Goal: Information Seeking & Learning: Compare options

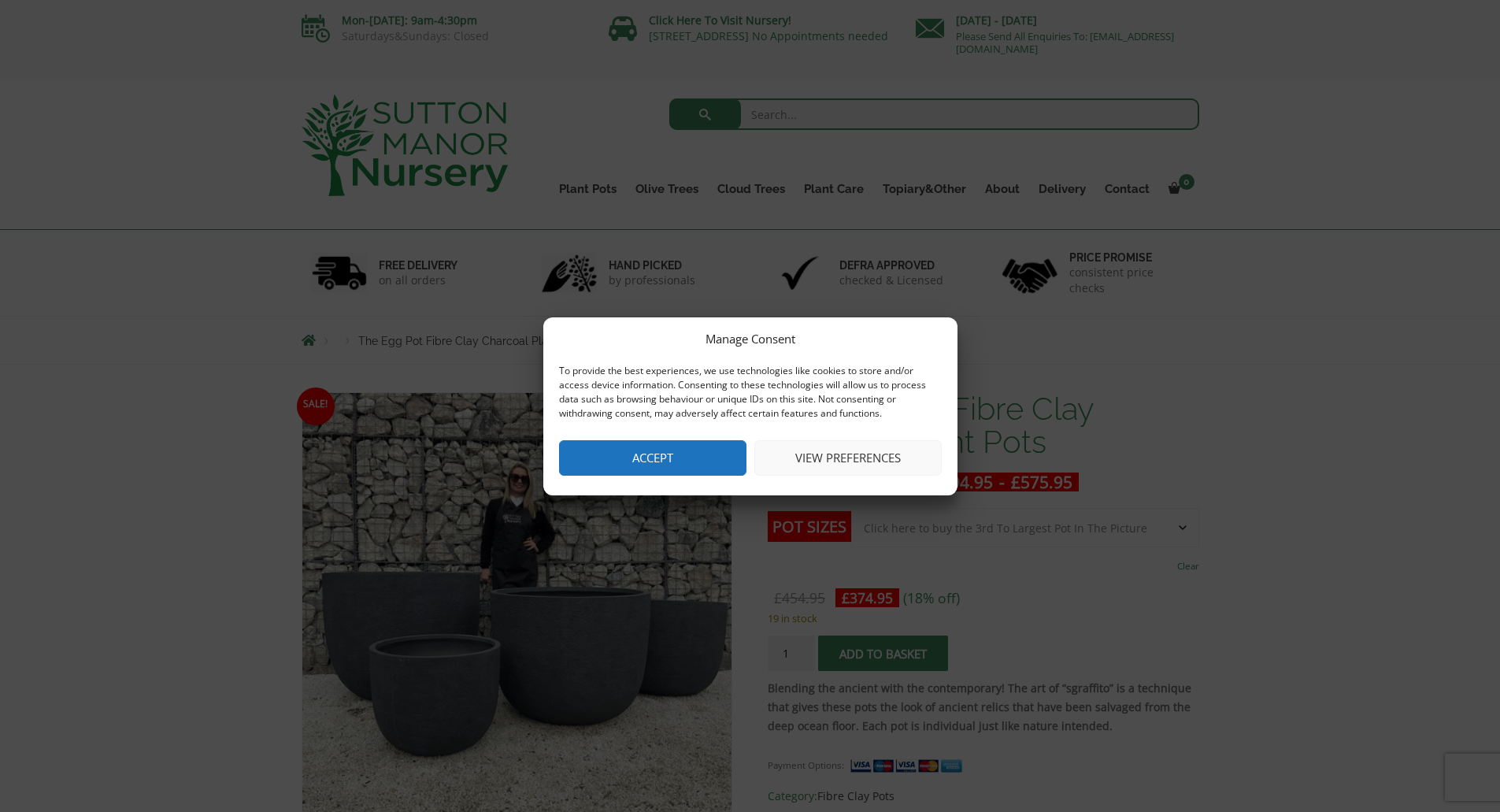
click at [680, 446] on button "Accept" at bounding box center [652, 458] width 187 height 36
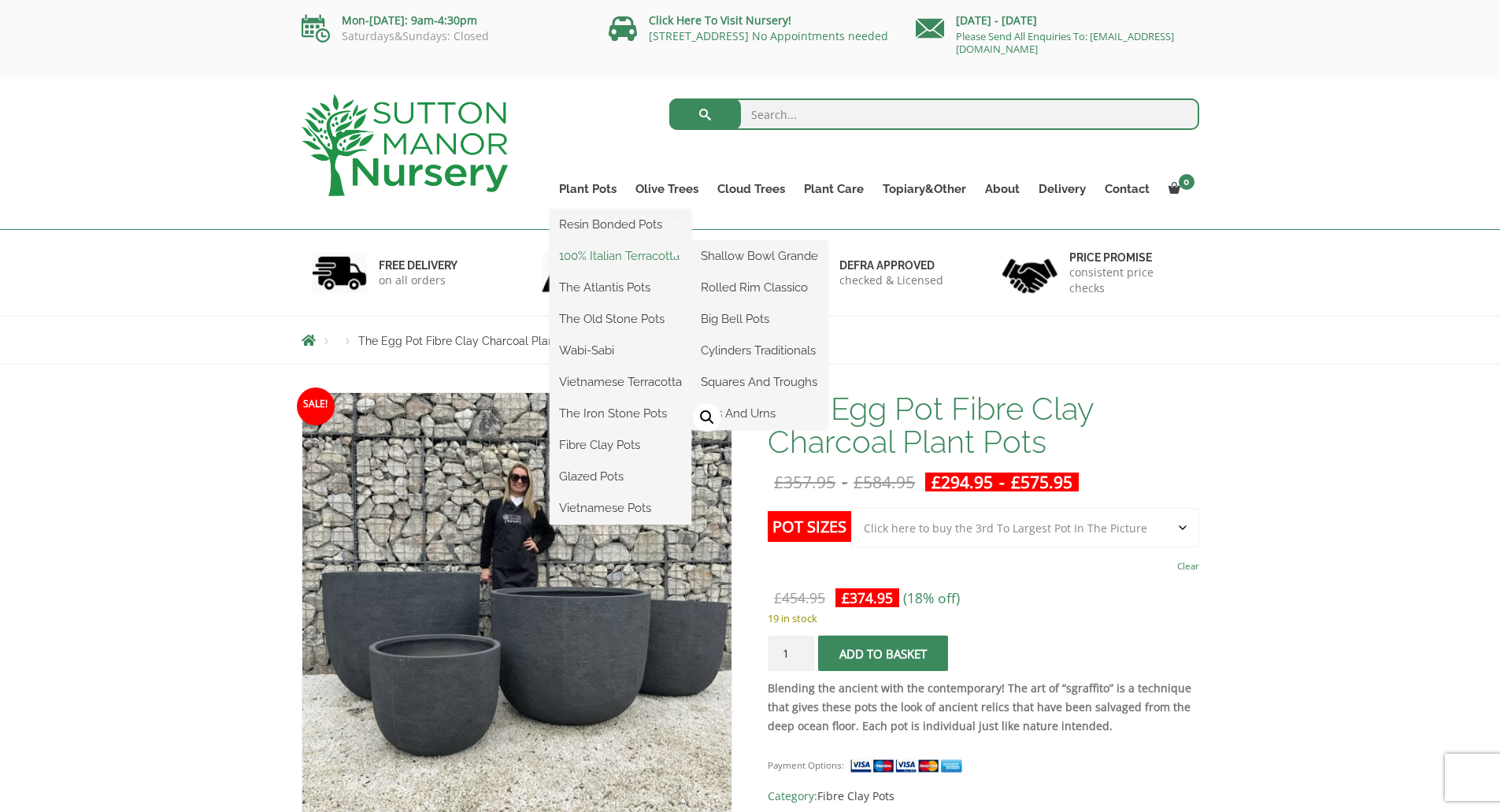
click at [633, 258] on link "100% Italian Terracotta" at bounding box center [620, 256] width 142 height 23
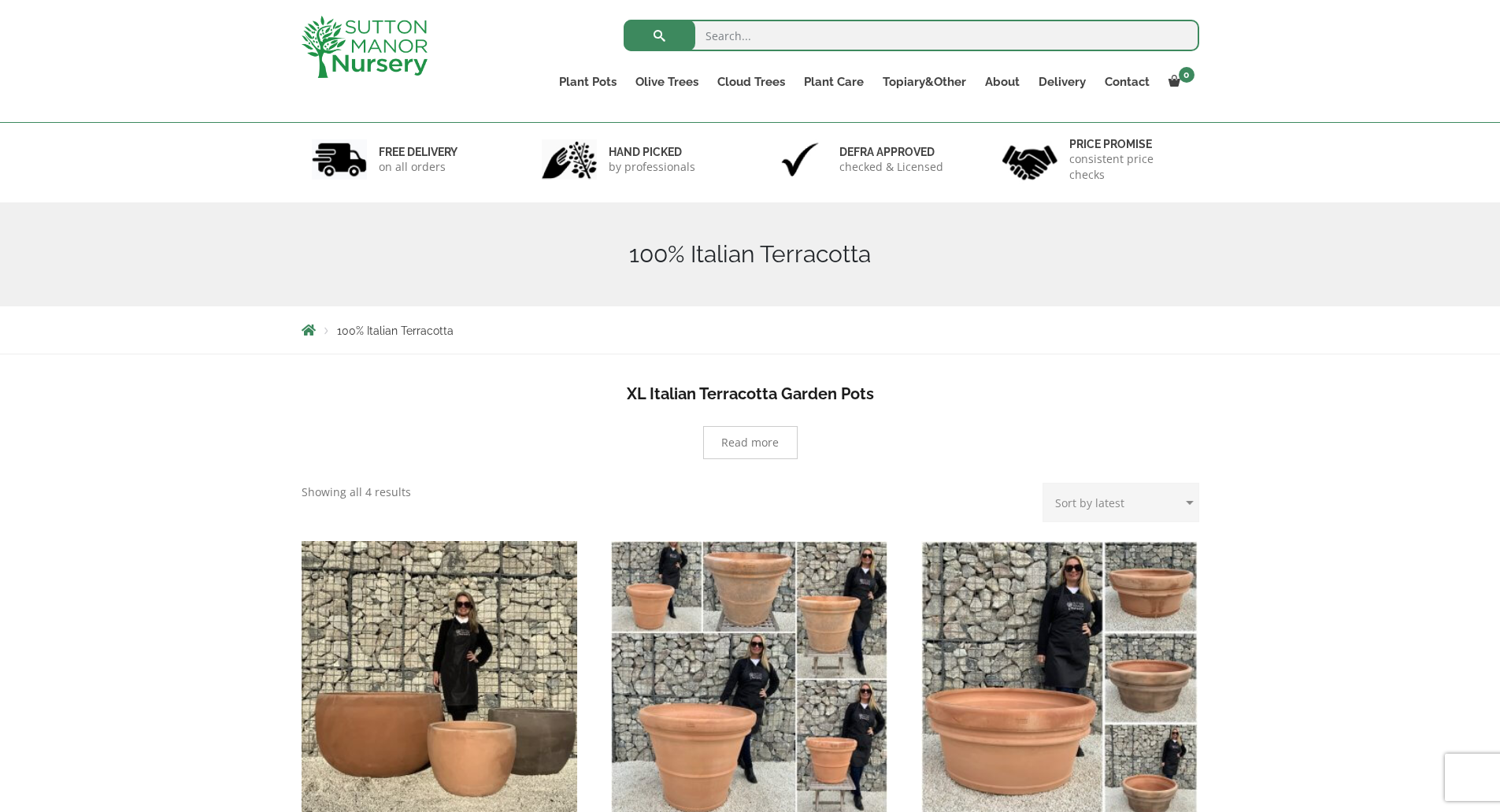
scroll to position [79, 0]
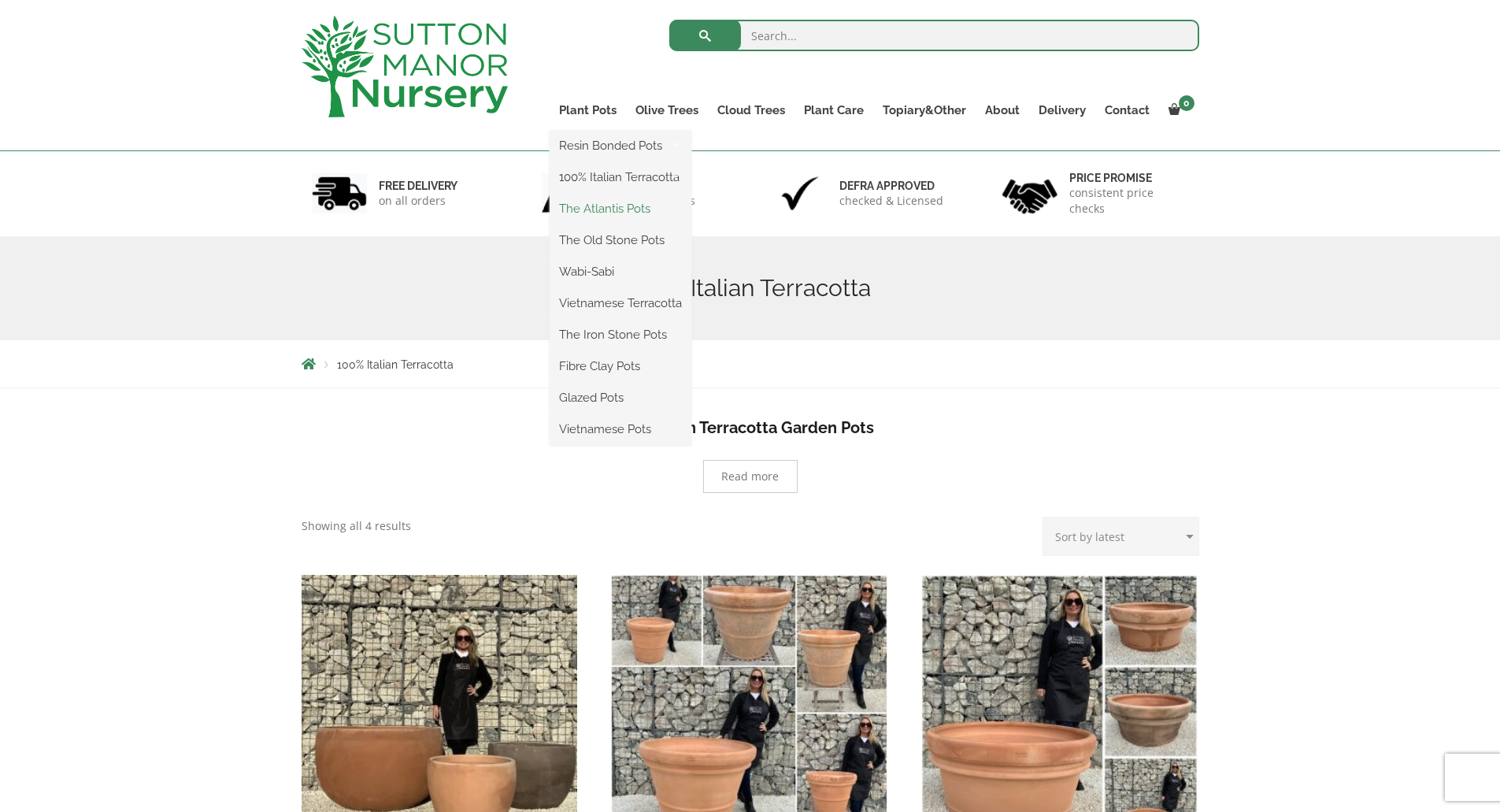
click at [566, 211] on link "The Atlantis Pots" at bounding box center [620, 208] width 142 height 23
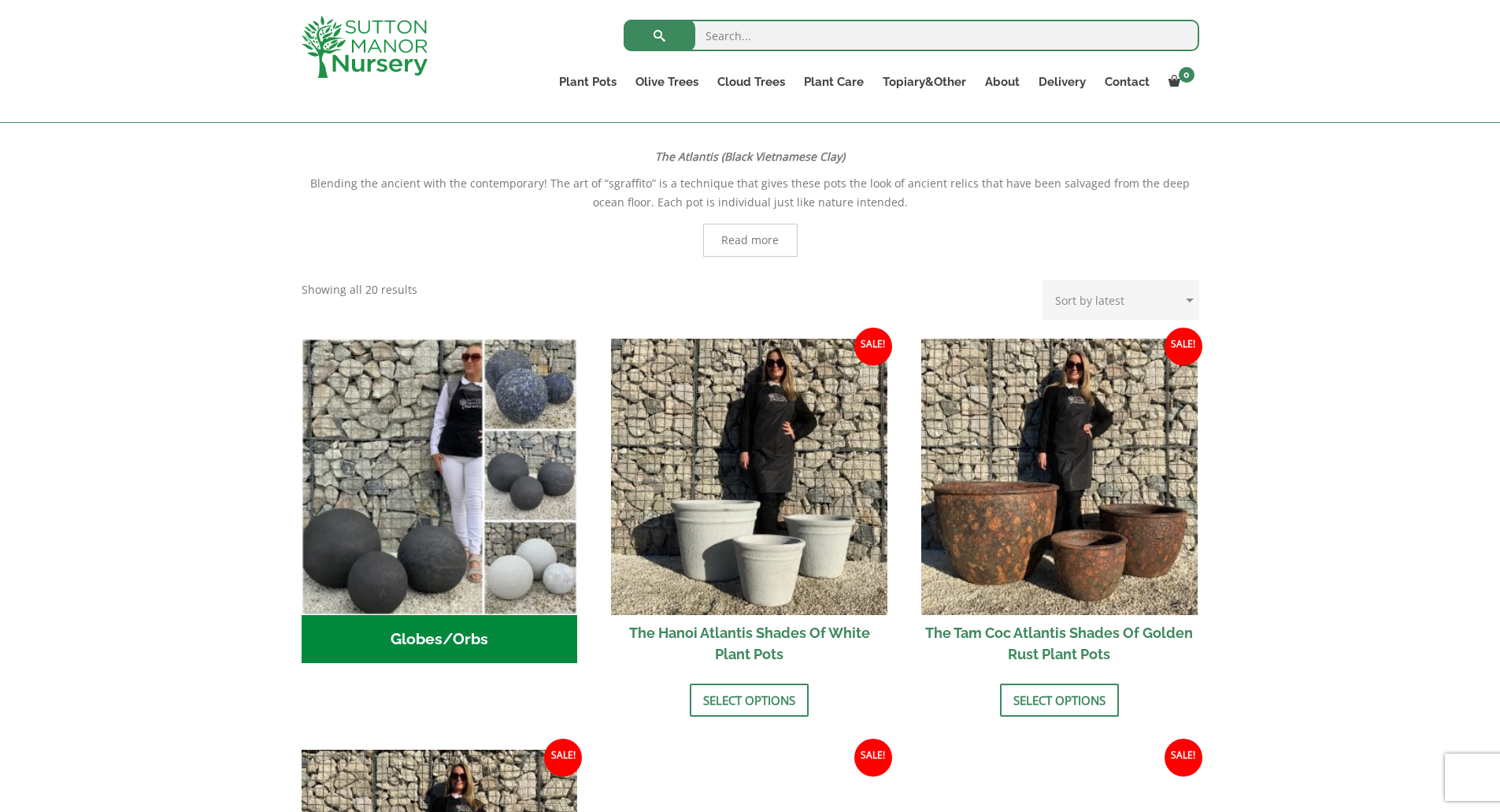
scroll to position [315, 0]
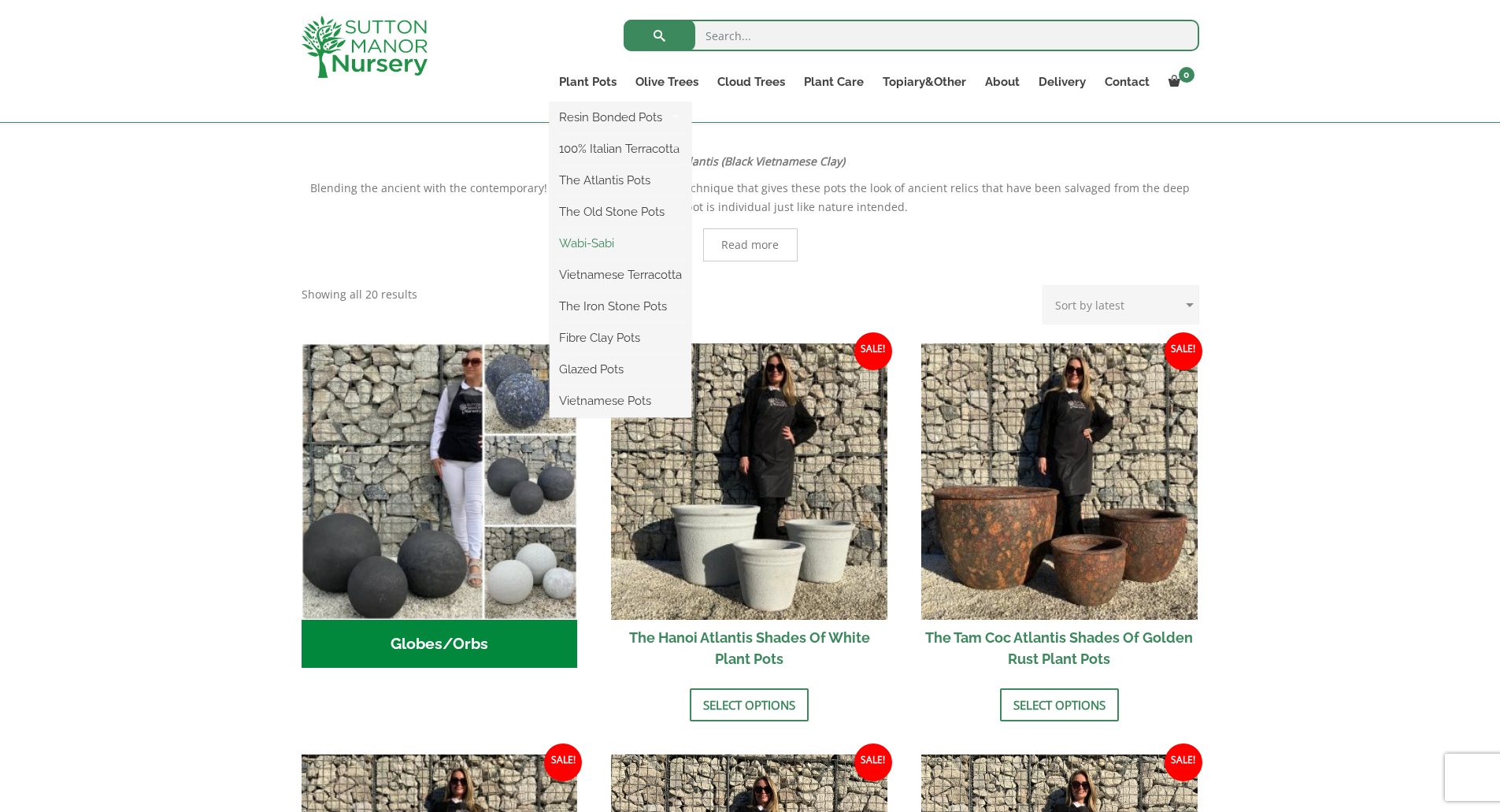
click at [592, 243] on link "Wabi-Sabi" at bounding box center [620, 242] width 142 height 23
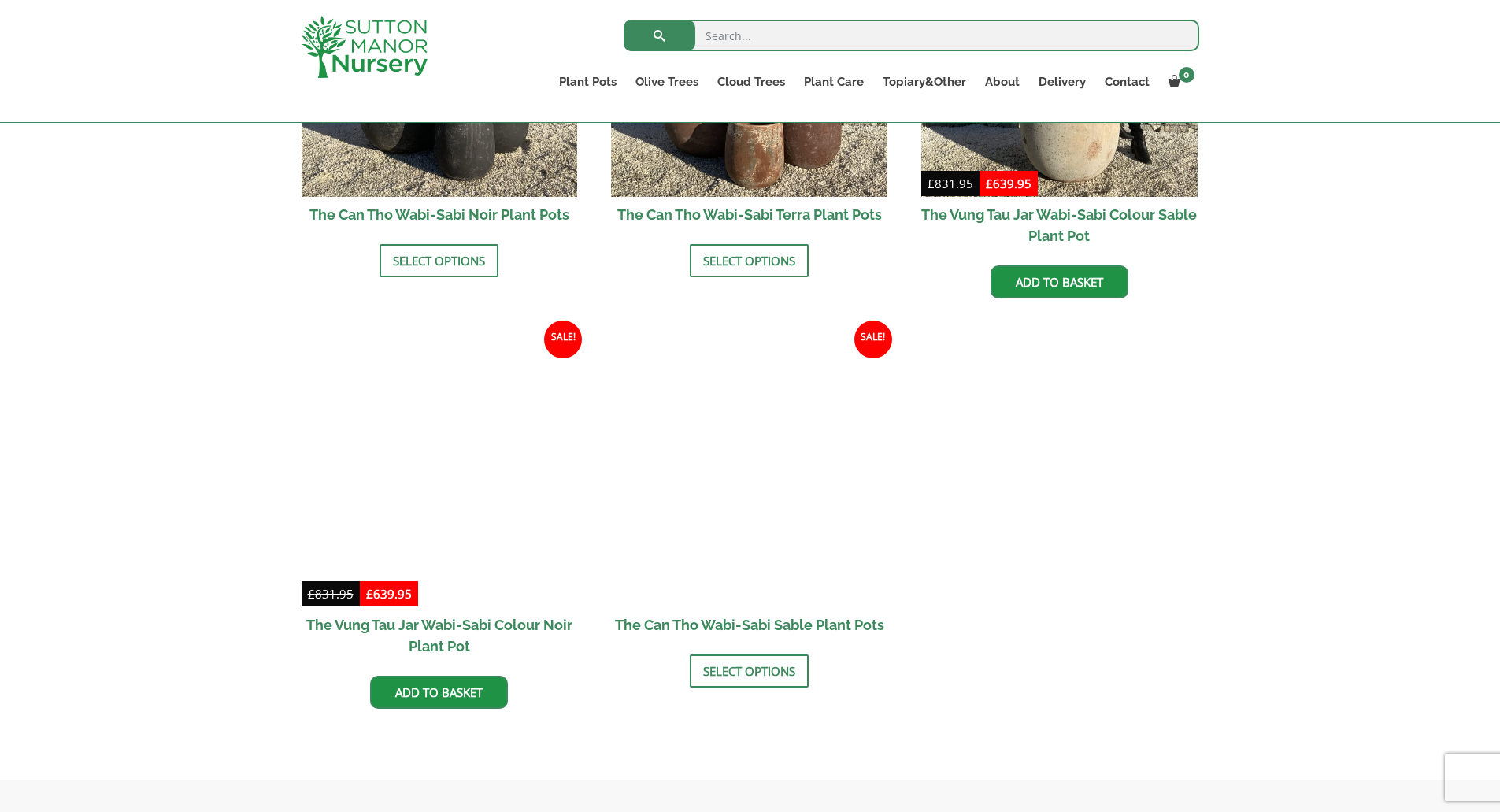
scroll to position [2047, 0]
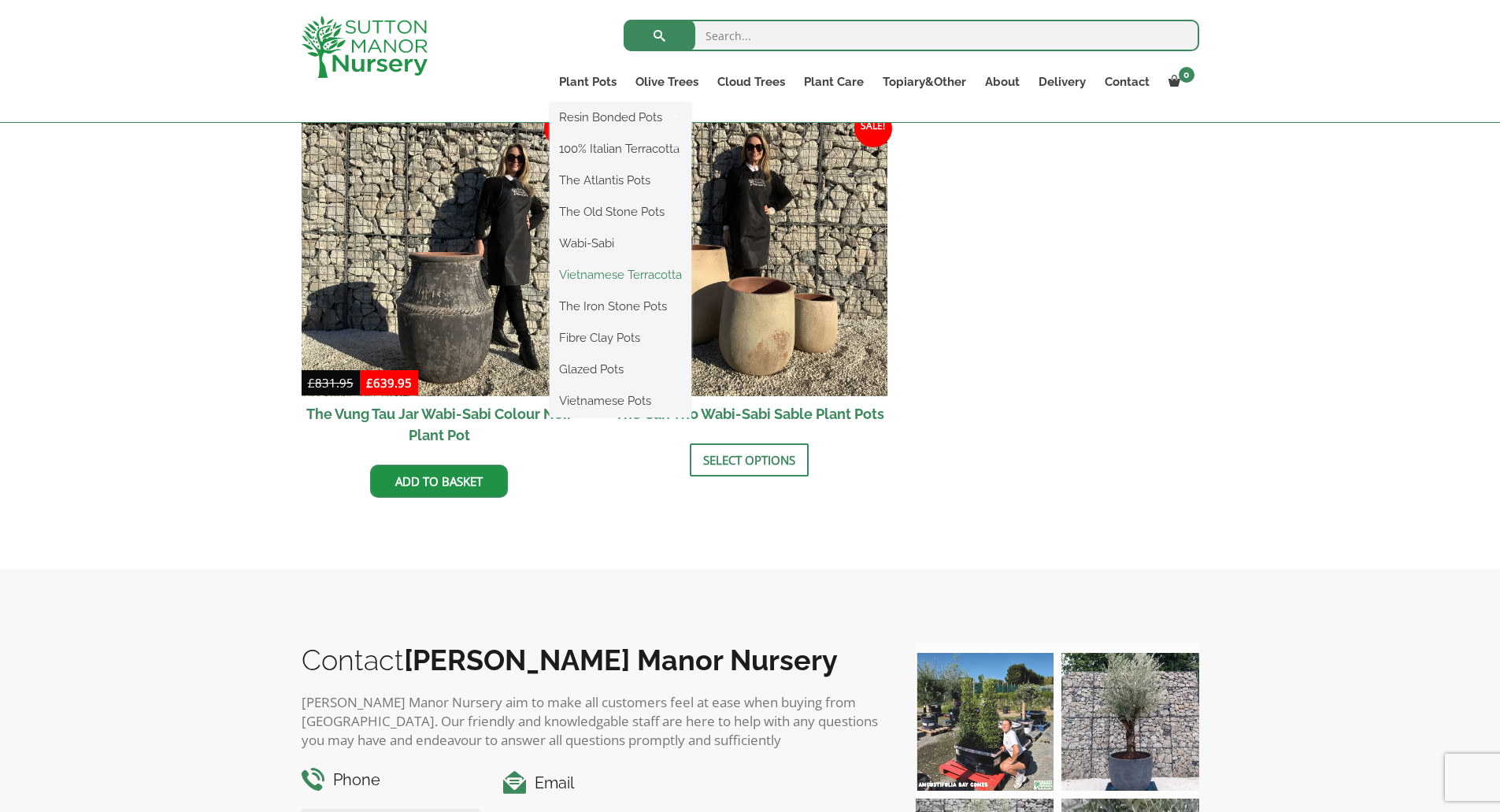
click at [601, 277] on link "Vietnamese Terracotta" at bounding box center [620, 274] width 142 height 23
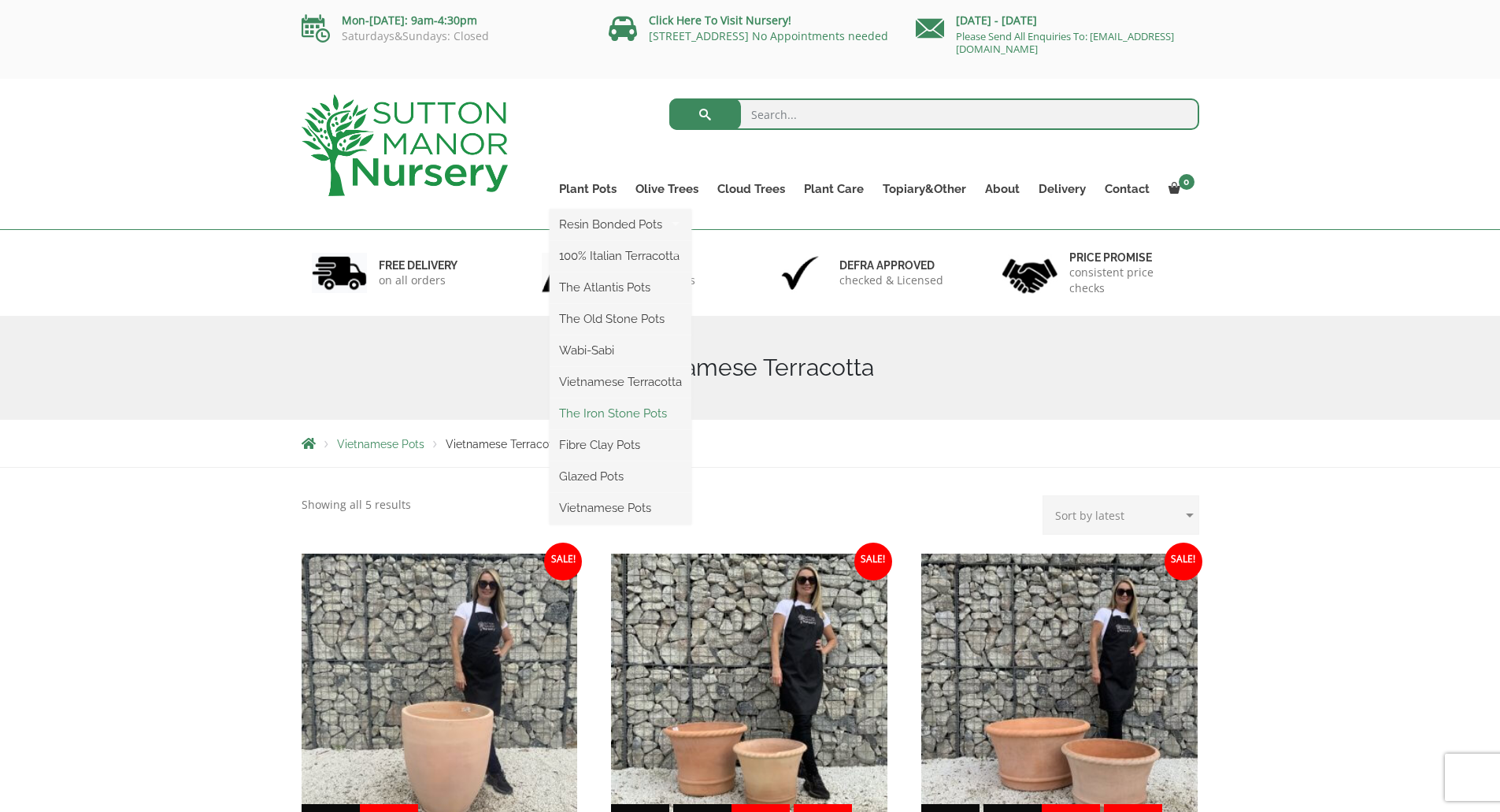
click at [634, 418] on link "The Iron Stone Pots" at bounding box center [620, 413] width 142 height 23
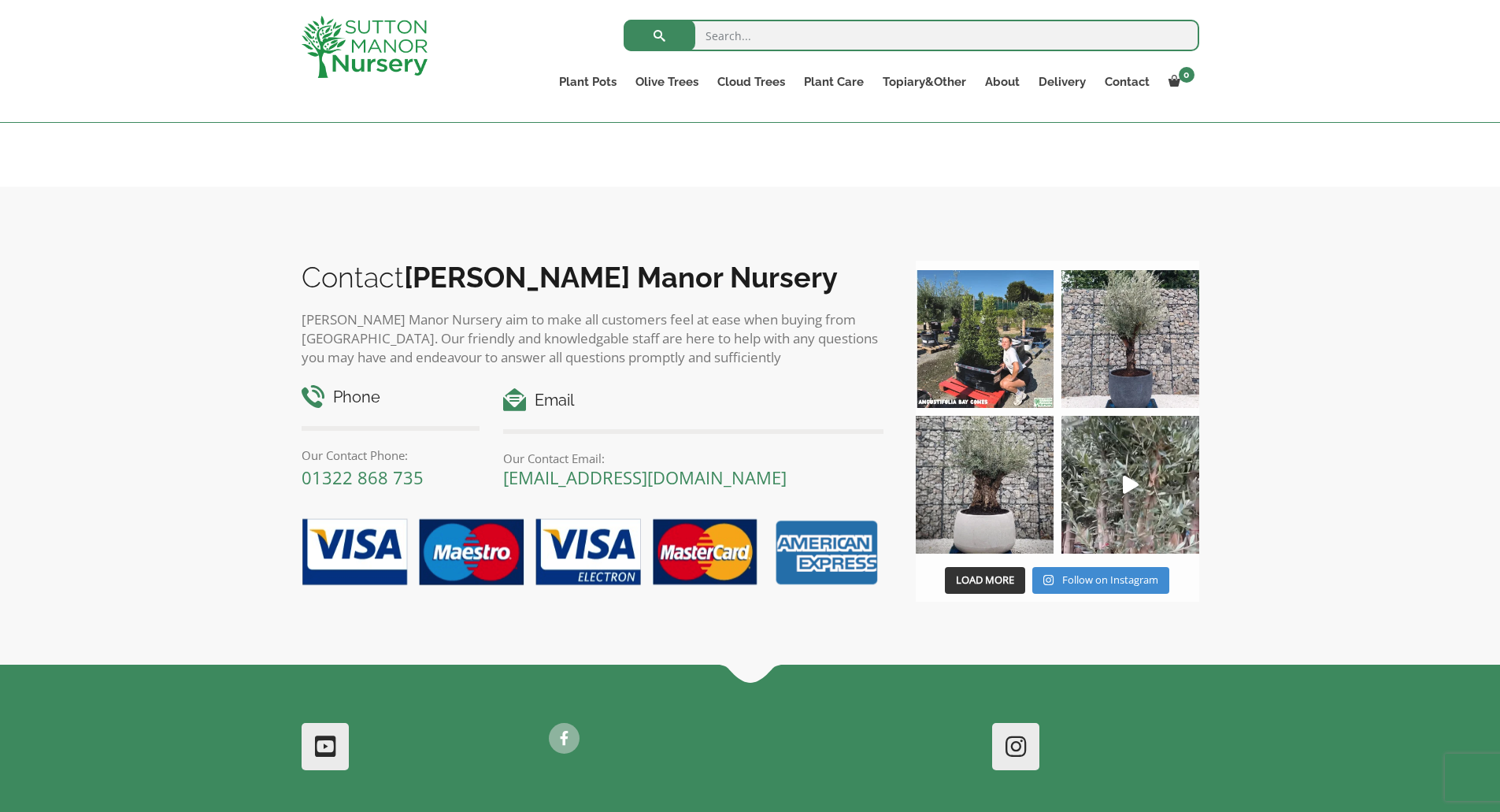
scroll to position [1338, 0]
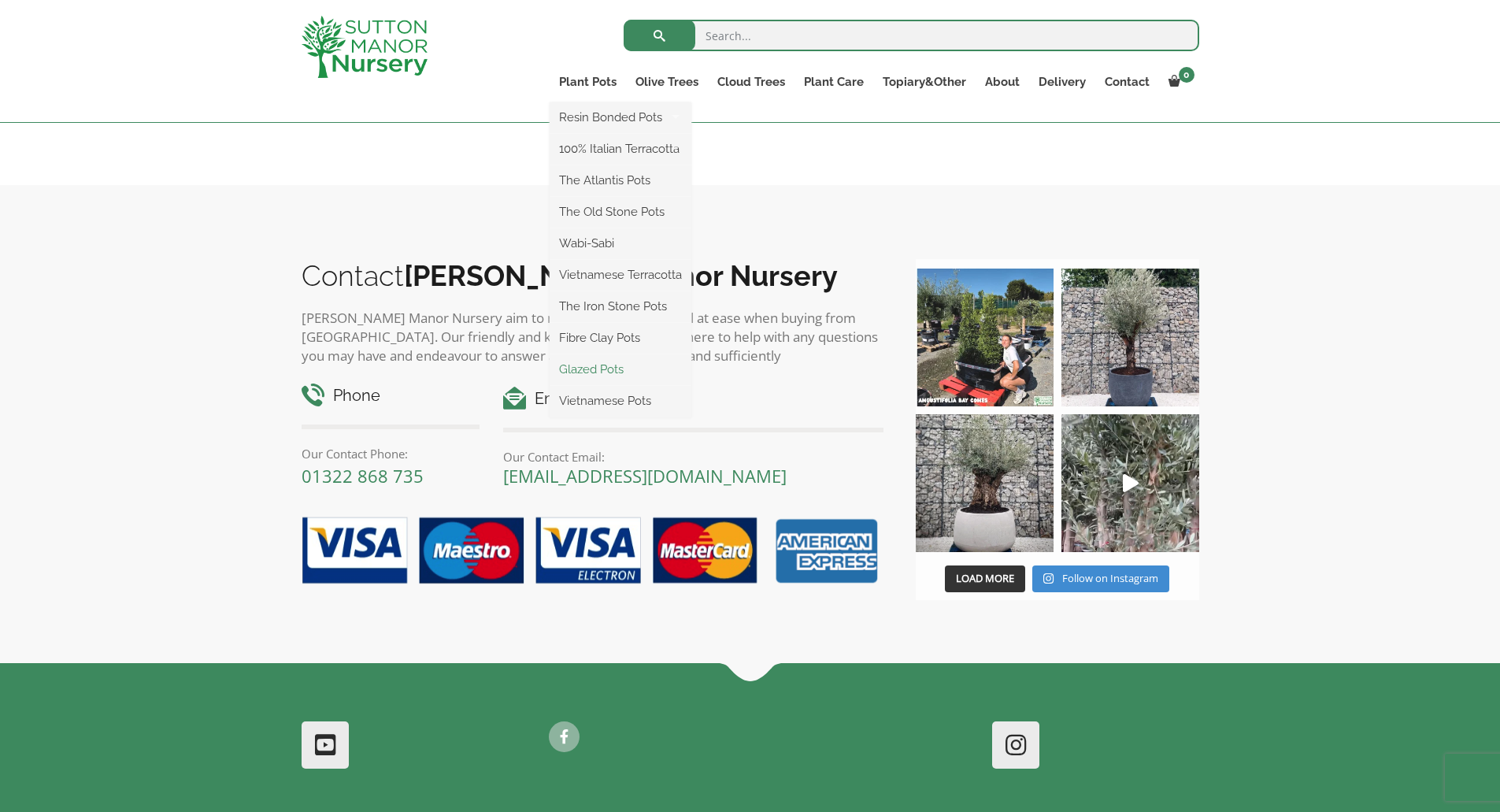
click at [599, 369] on link "Glazed Pots" at bounding box center [620, 368] width 142 height 23
